Goal: Transaction & Acquisition: Purchase product/service

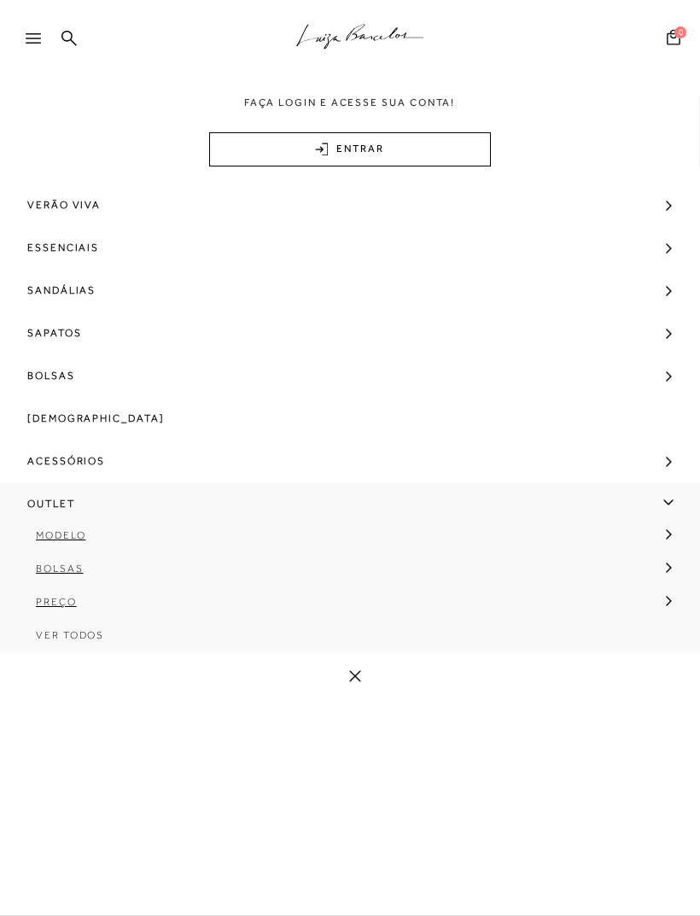
click at [71, 572] on span "Bolsas" at bounding box center [60, 568] width 48 height 12
click at [98, 643] on link "Média" at bounding box center [344, 641] width 663 height 33
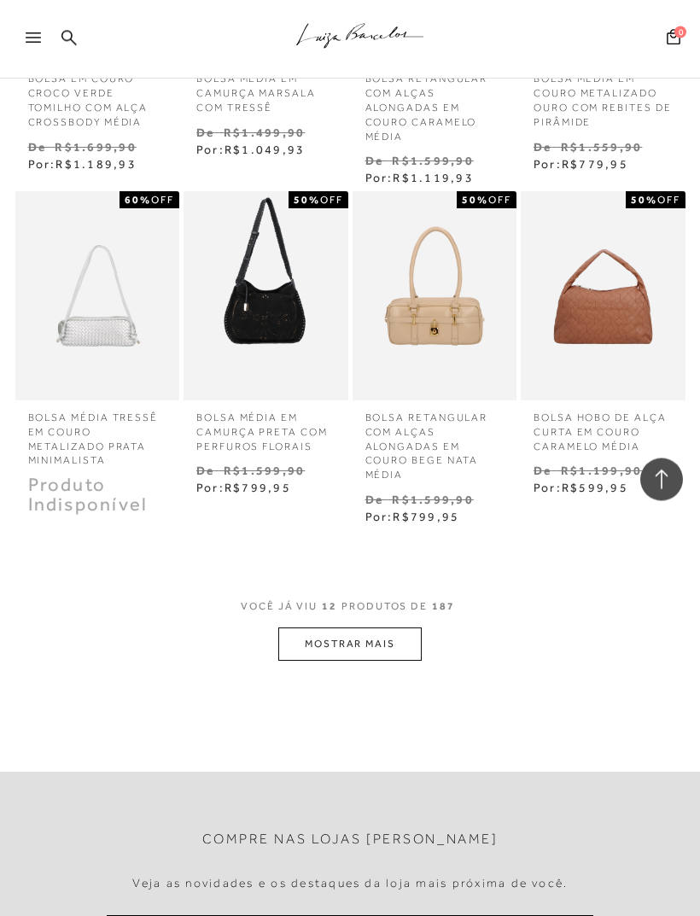
scroll to position [748, 0]
click at [380, 628] on button "MOSTRAR MAIS" at bounding box center [349, 643] width 143 height 33
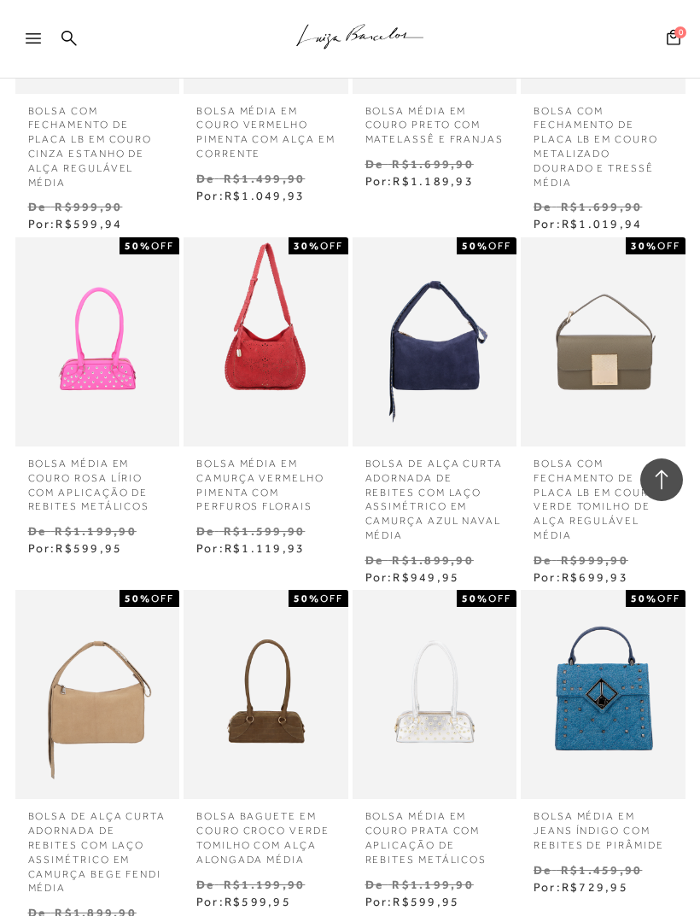
scroll to position [1382, 0]
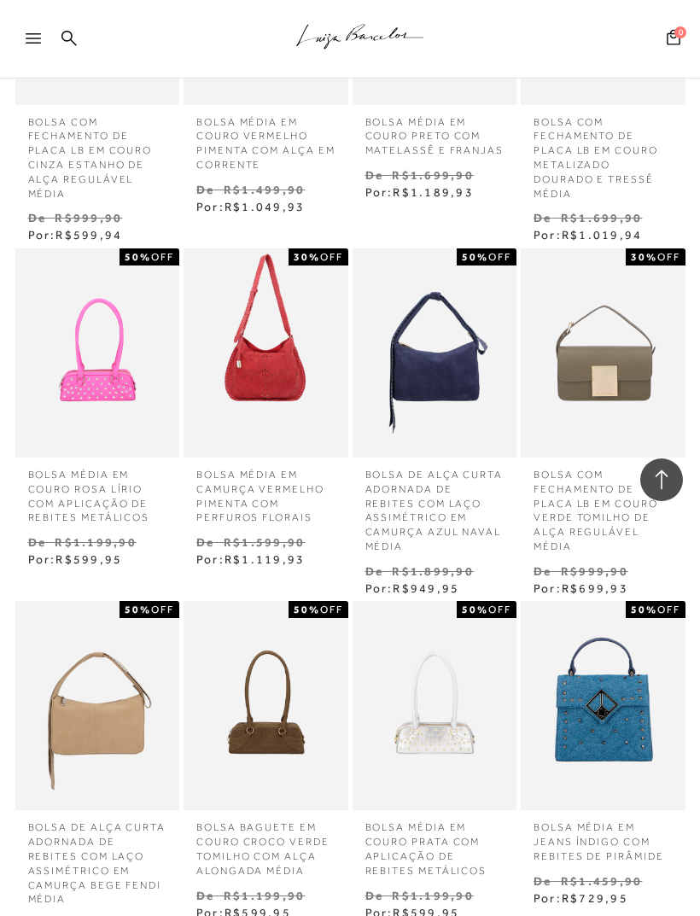
click at [43, 37] on div at bounding box center [41, 44] width 31 height 26
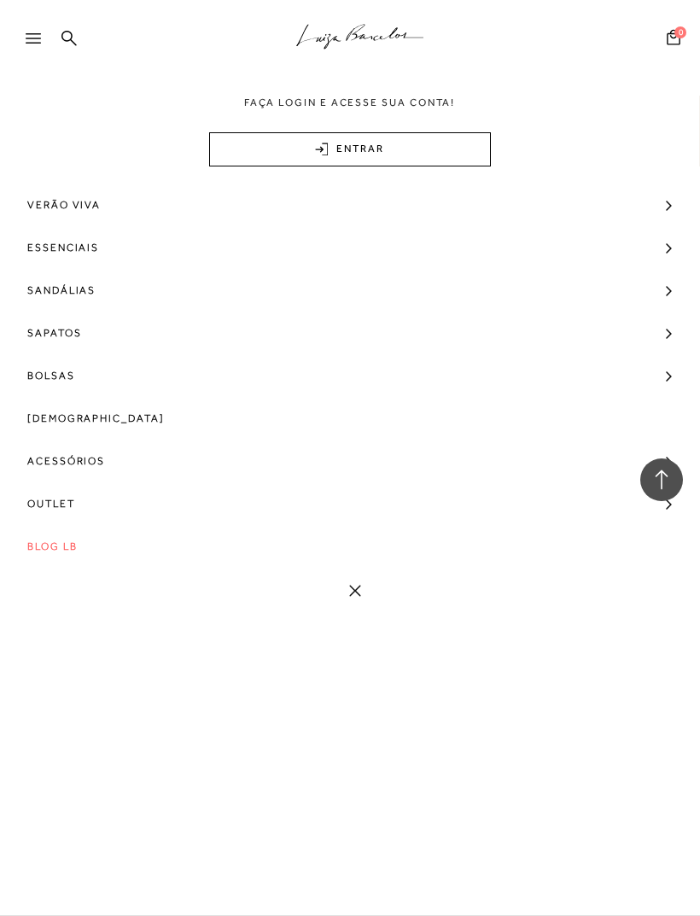
click at [74, 503] on span "Outlet" at bounding box center [51, 503] width 48 height 43
click at [85, 539] on span "Modelo" at bounding box center [61, 535] width 50 height 12
click at [109, 633] on span "[DEMOGRAPHIC_DATA]" at bounding box center [117, 635] width 137 height 12
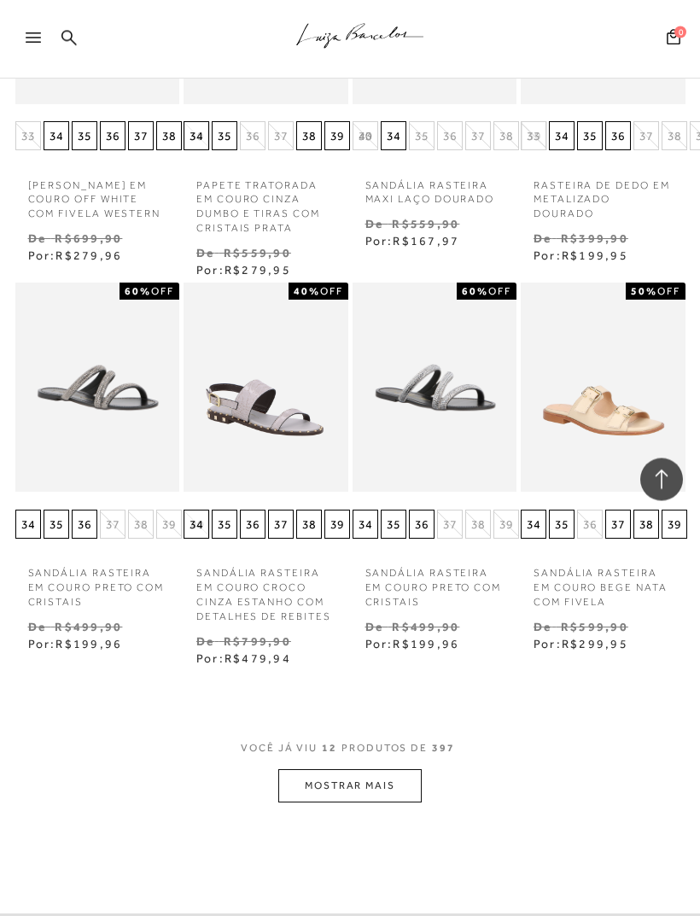
scroll to position [755, 0]
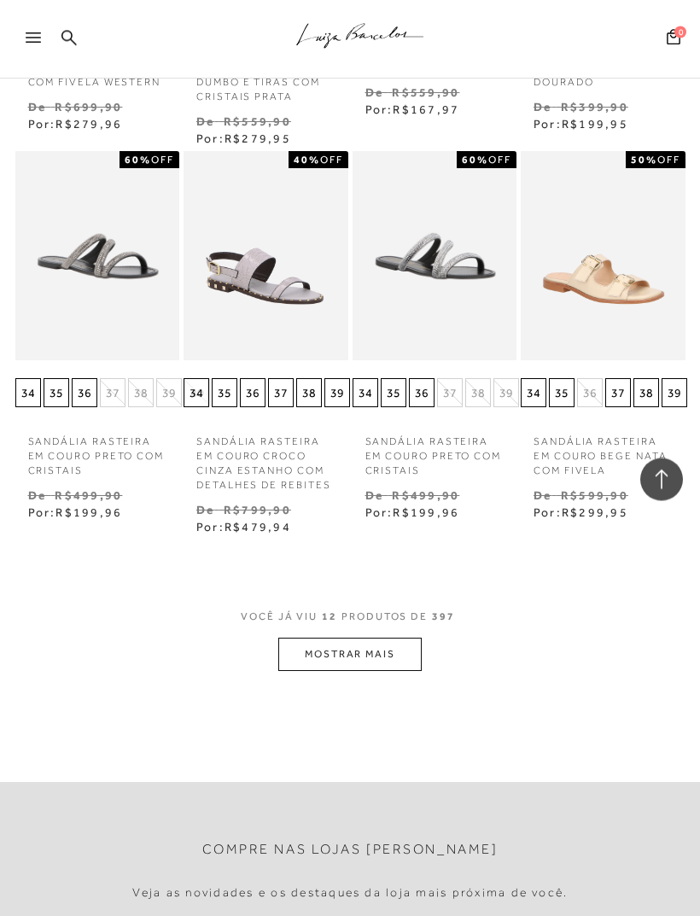
click at [397, 647] on button "MOSTRAR MAIS" at bounding box center [349, 654] width 143 height 33
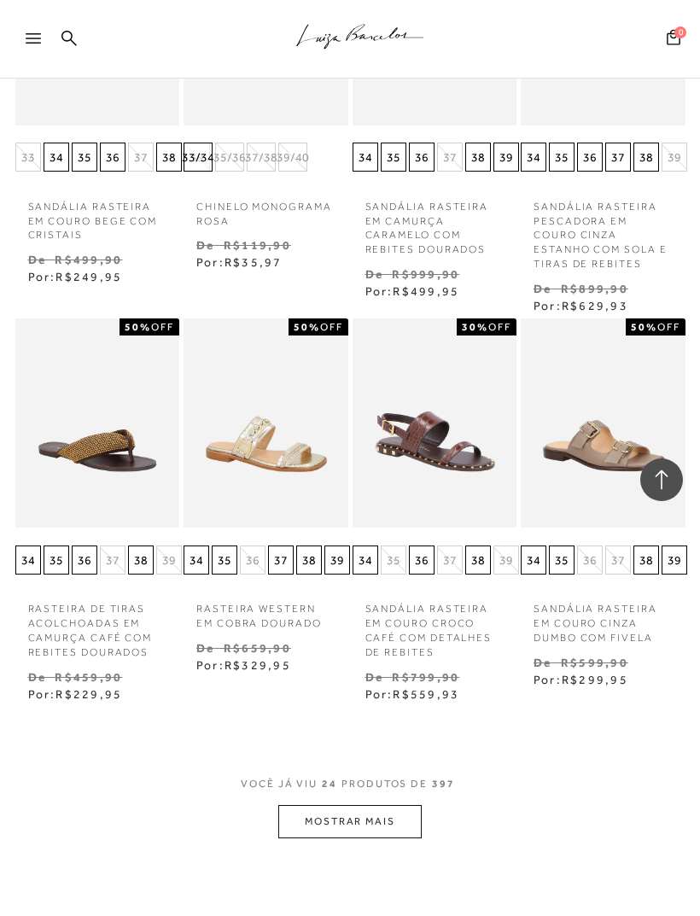
scroll to position [1941, 0]
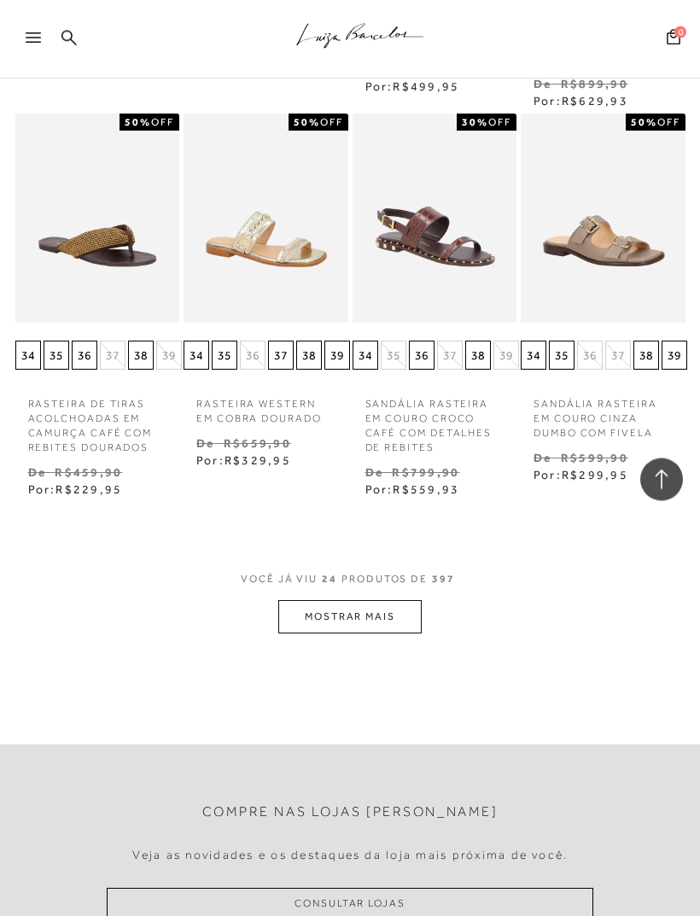
click at [404, 601] on button "MOSTRAR MAIS" at bounding box center [349, 617] width 143 height 33
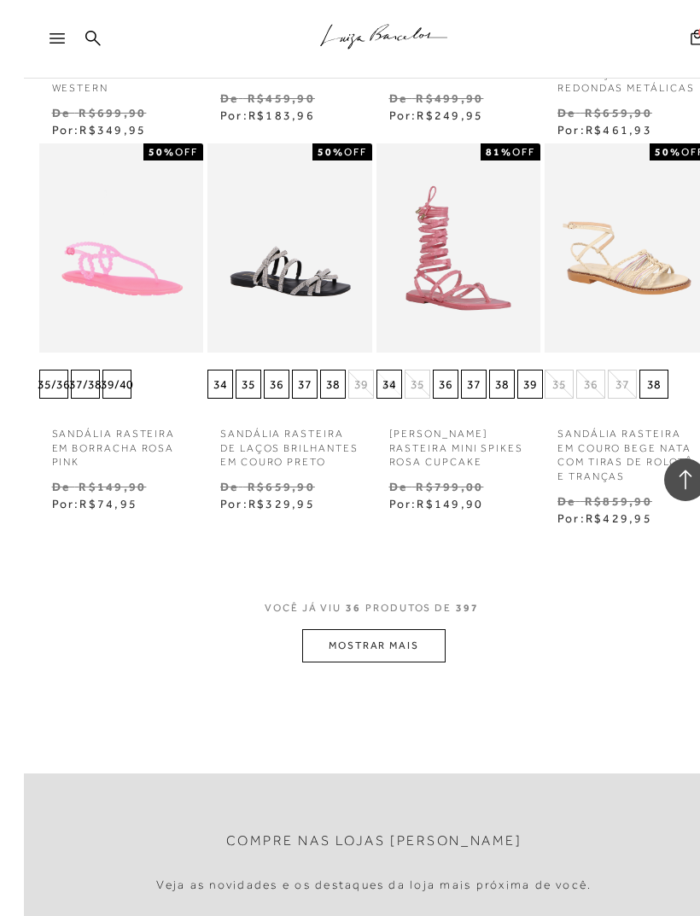
scroll to position [3363, 0]
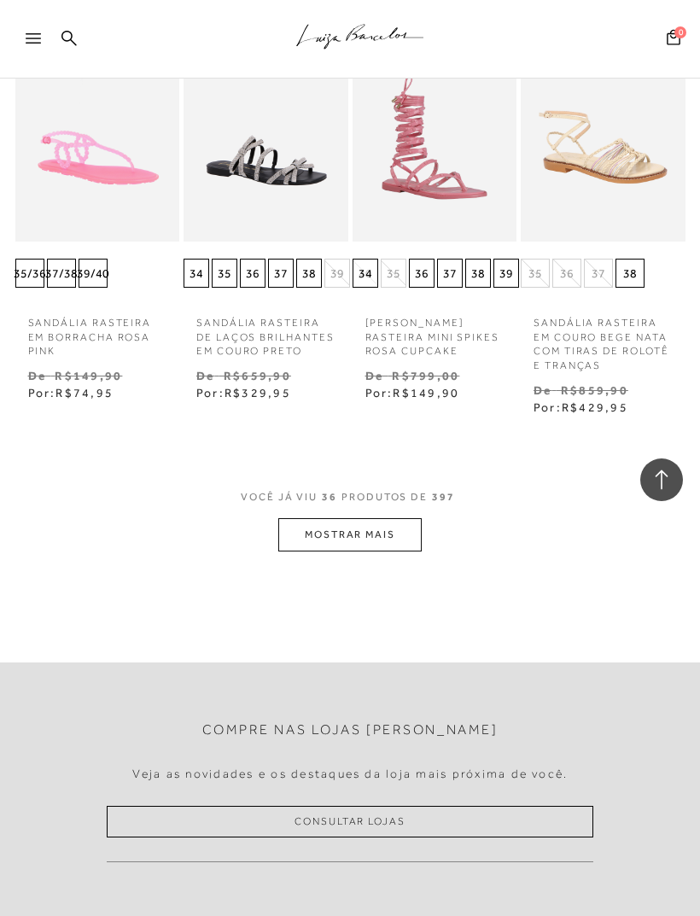
click at [404, 518] on button "MOSTRAR MAIS" at bounding box center [349, 534] width 143 height 33
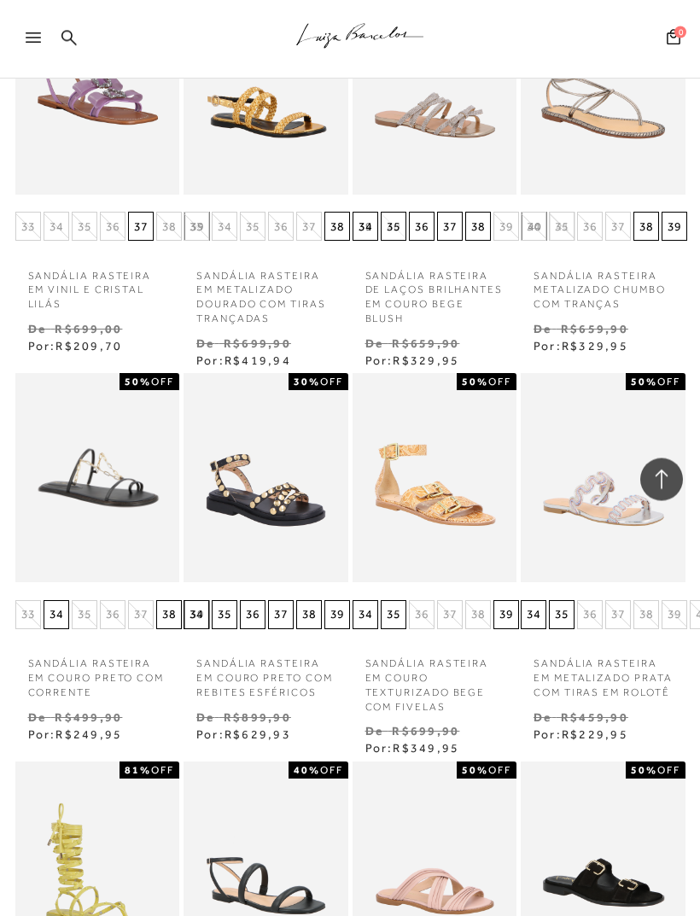
scroll to position [3854, 0]
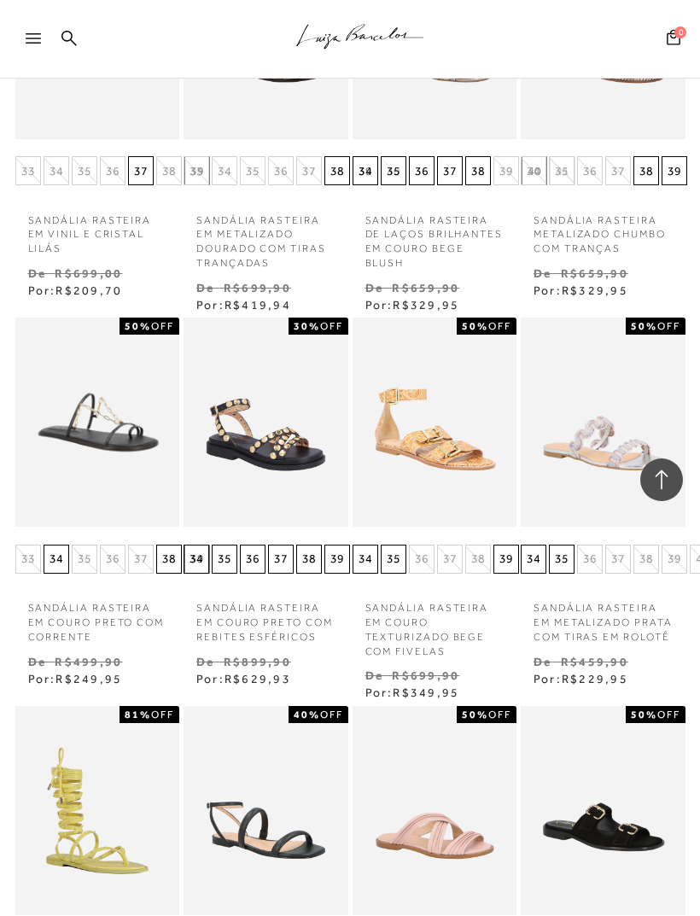
click at [53, 35] on div at bounding box center [41, 44] width 31 height 26
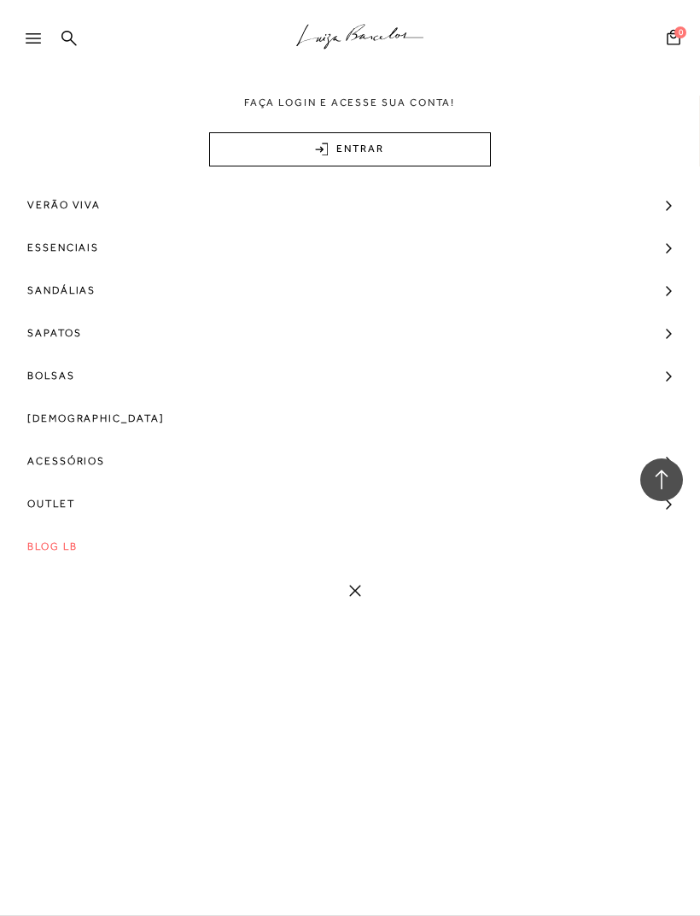
click at [82, 29] on div ".a{fill-rule:evenodd;stroke:#000!important;stroke-width:0!important;}" at bounding box center [377, 39] width 643 height 79
click at [69, 27] on div ".a{fill-rule:evenodd;stroke:#000!important;stroke-width:0!important;}" at bounding box center [377, 39] width 643 height 79
click at [74, 38] on icon at bounding box center [68, 38] width 15 height 16
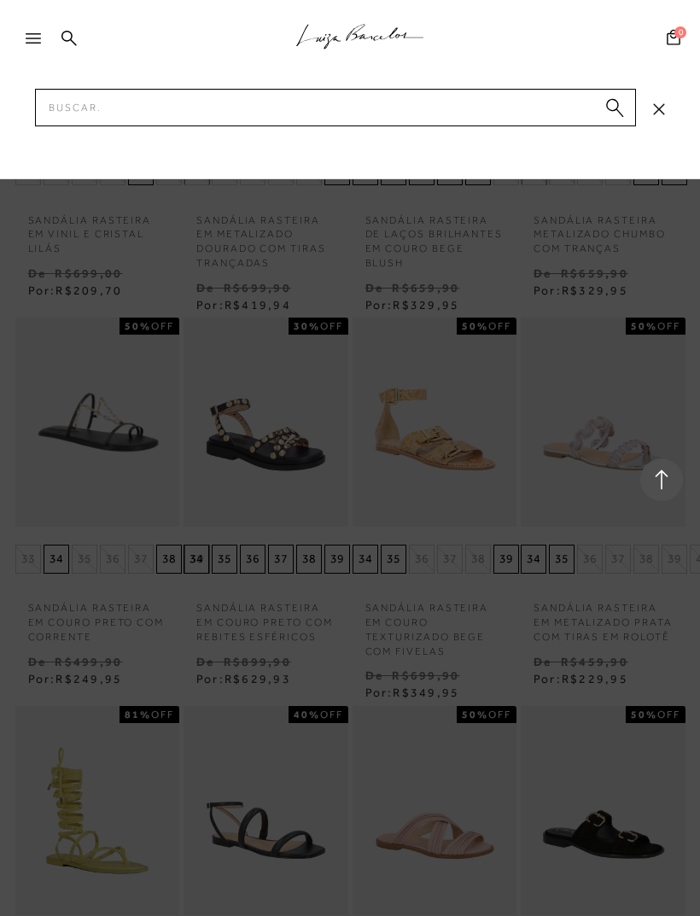
scroll to position [3853, 0]
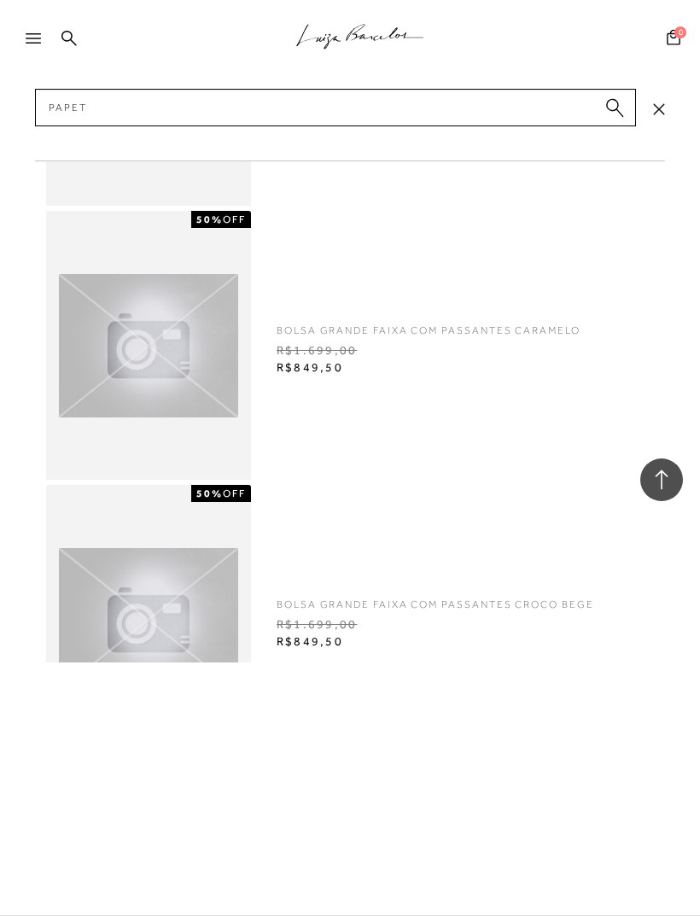
type input "Papete"
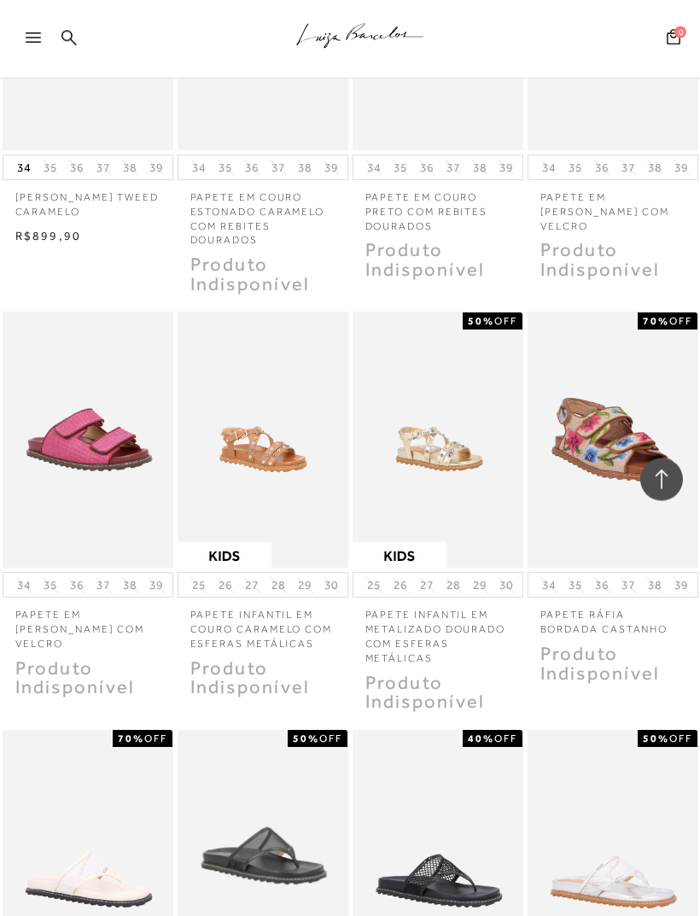
scroll to position [13905, 0]
